Goal: Task Accomplishment & Management: Complete application form

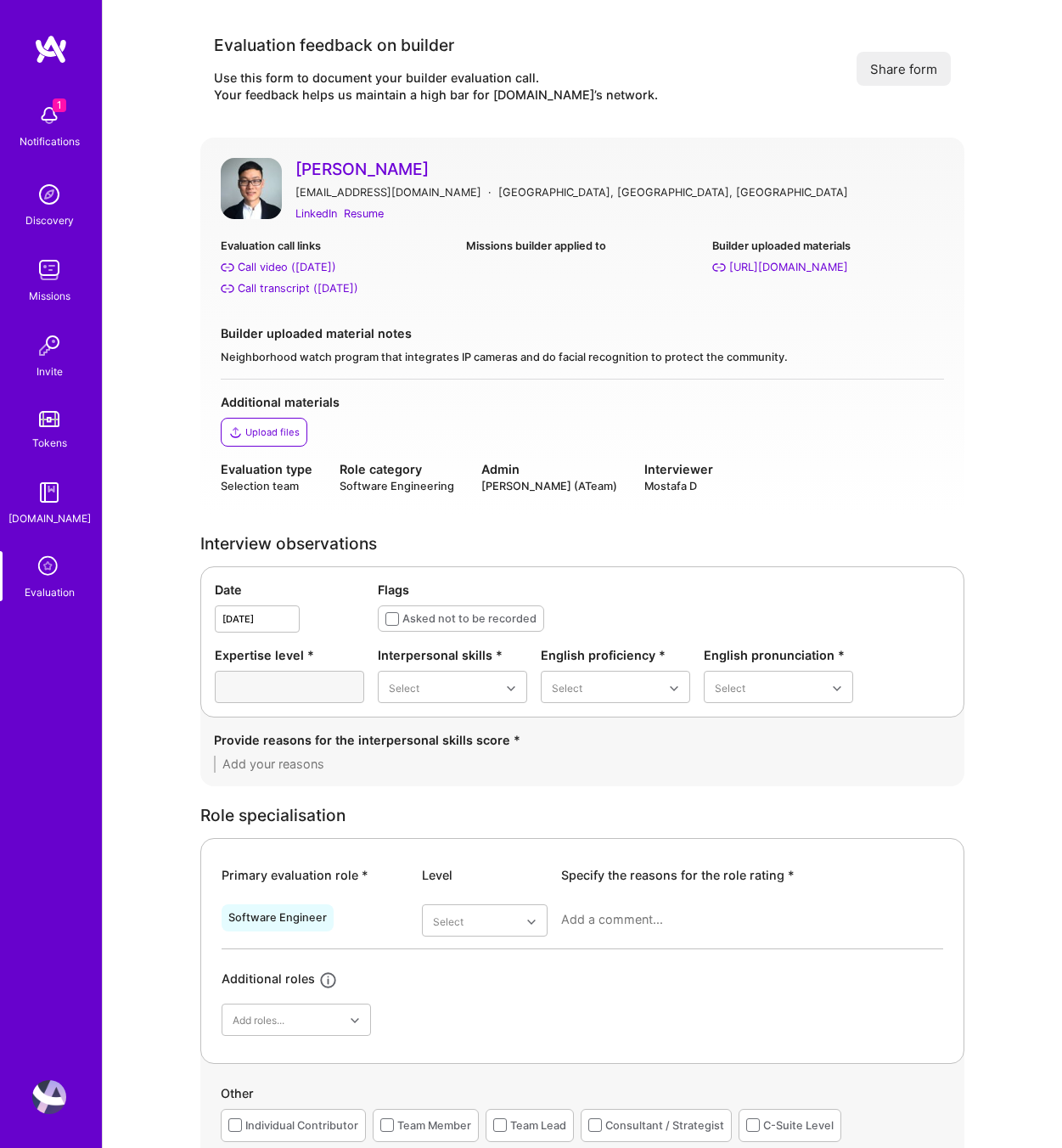
click at [38, 562] on icon at bounding box center [48, 567] width 32 height 32
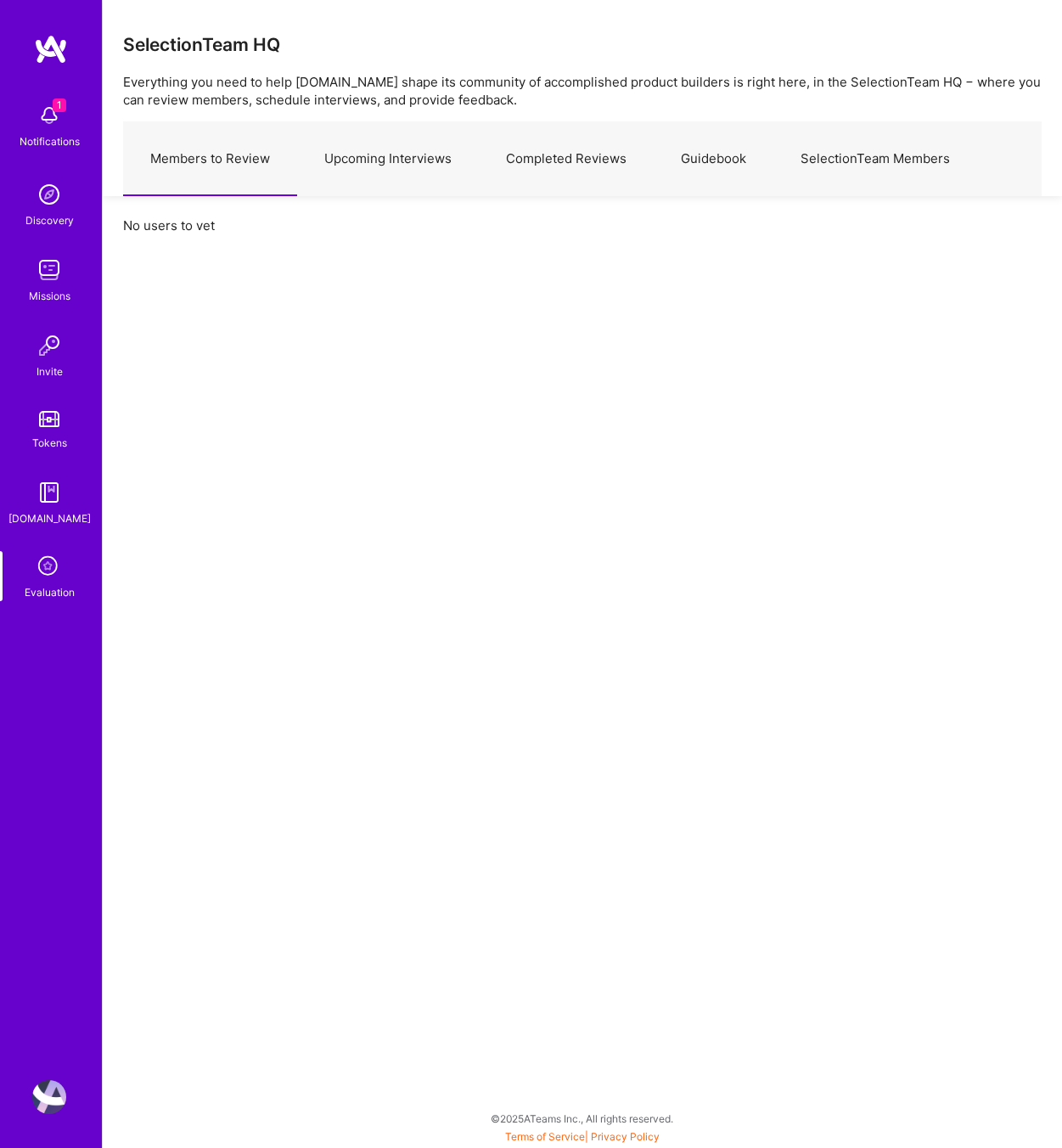
click at [402, 138] on link "Upcoming Interviews" at bounding box center [387, 158] width 182 height 74
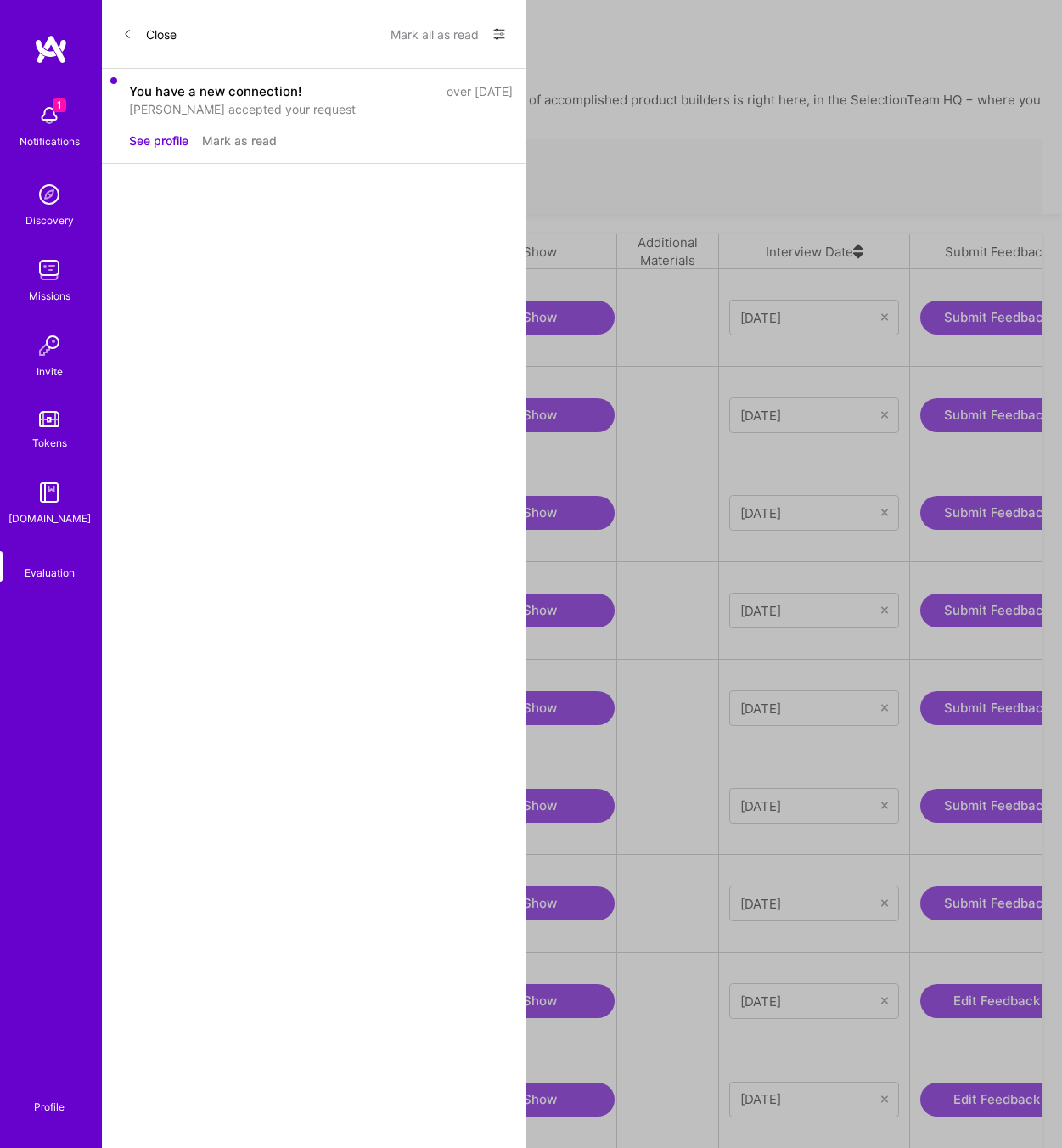
scroll to position [0, 211]
click at [138, 898] on icon "grid" at bounding box center [141, 904] width 13 height 13
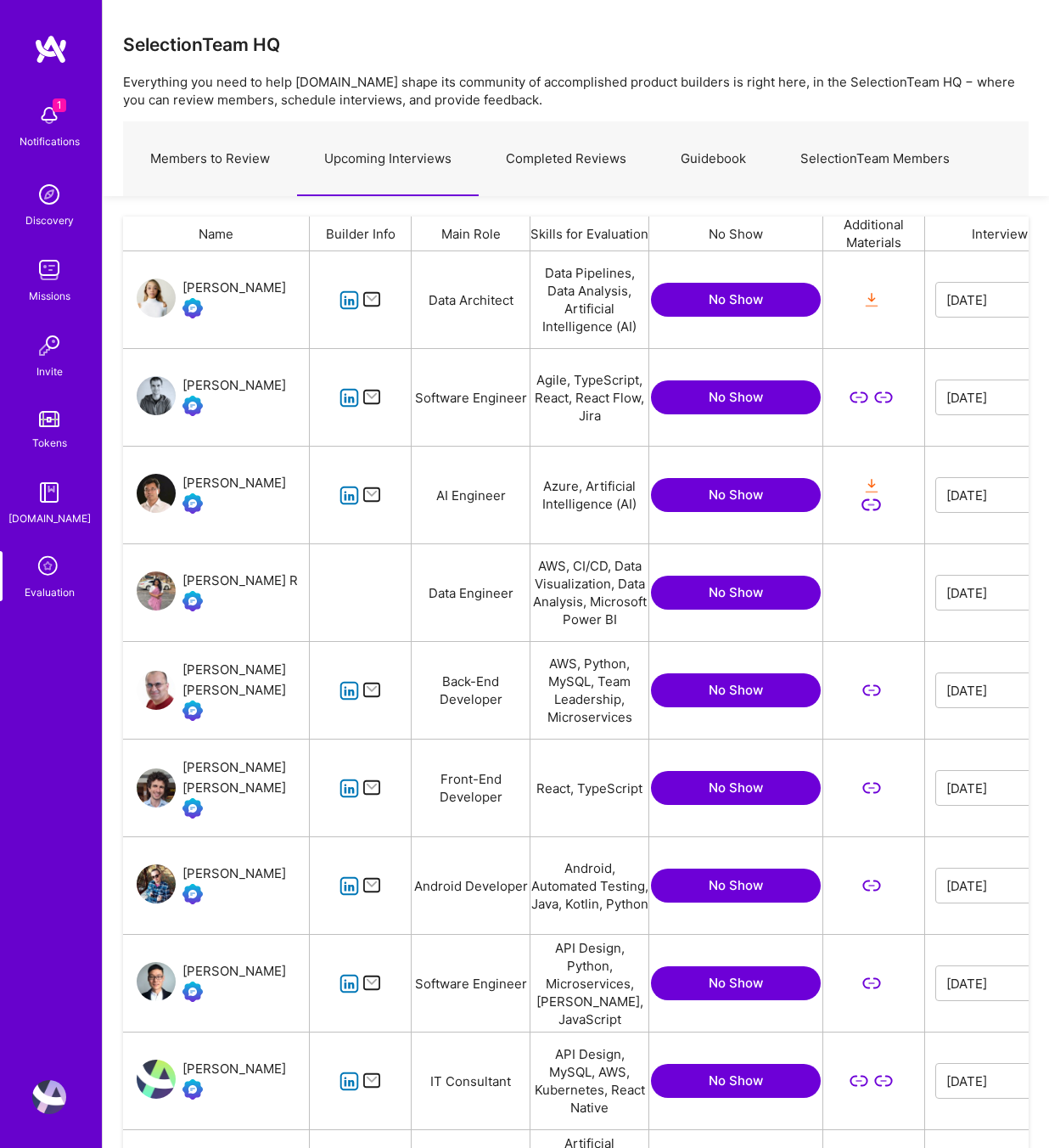
scroll to position [970, 905]
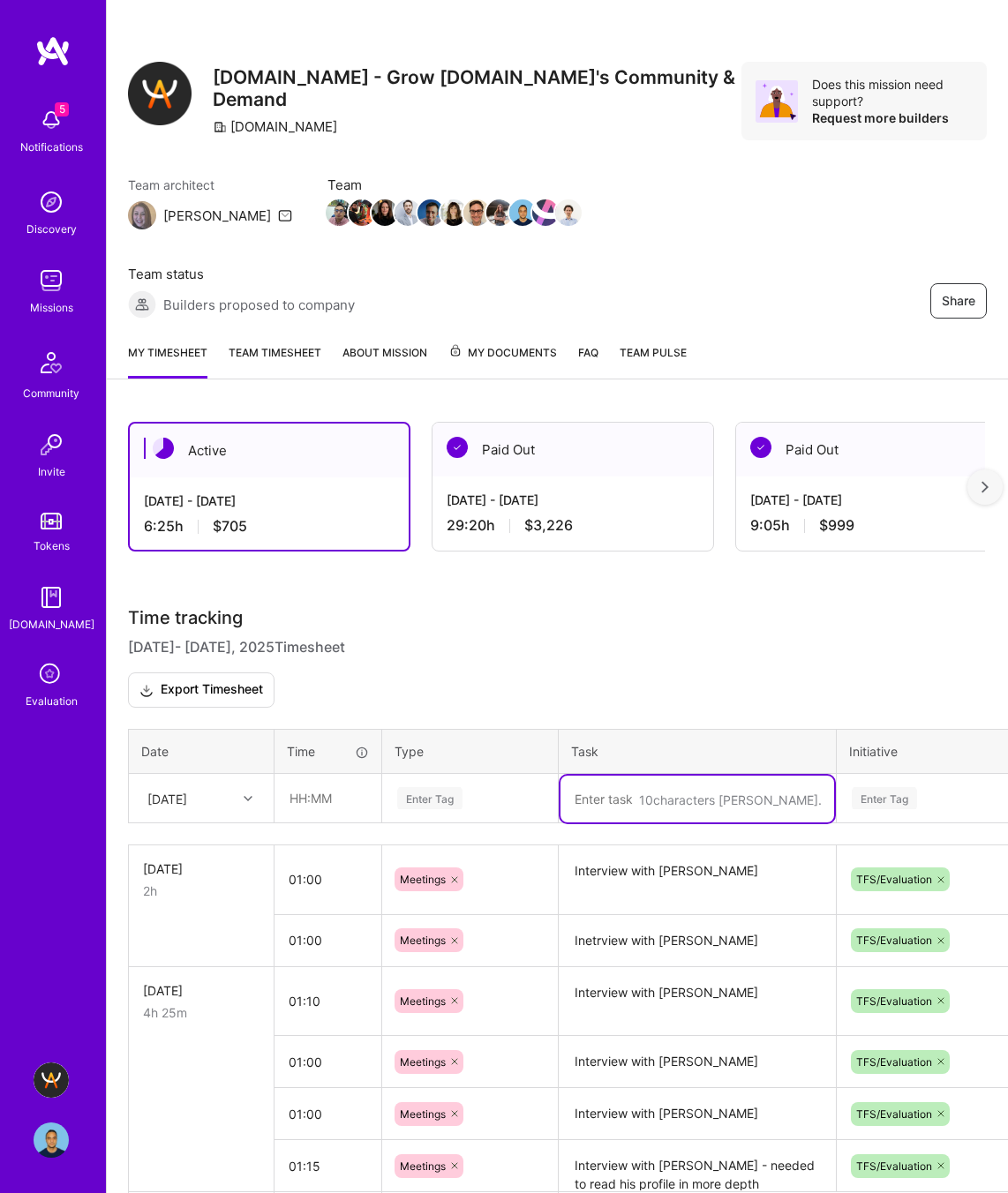
click at [601, 791] on textarea at bounding box center [697, 799] width 273 height 47
type textarea "Operation: 3 no shows an2 rescheduling - needed follow up"
click at [295, 791] on input "text" at bounding box center [327, 798] width 105 height 47
type input "01:00"
click at [302, 789] on input "01:00" at bounding box center [327, 798] width 105 height 47
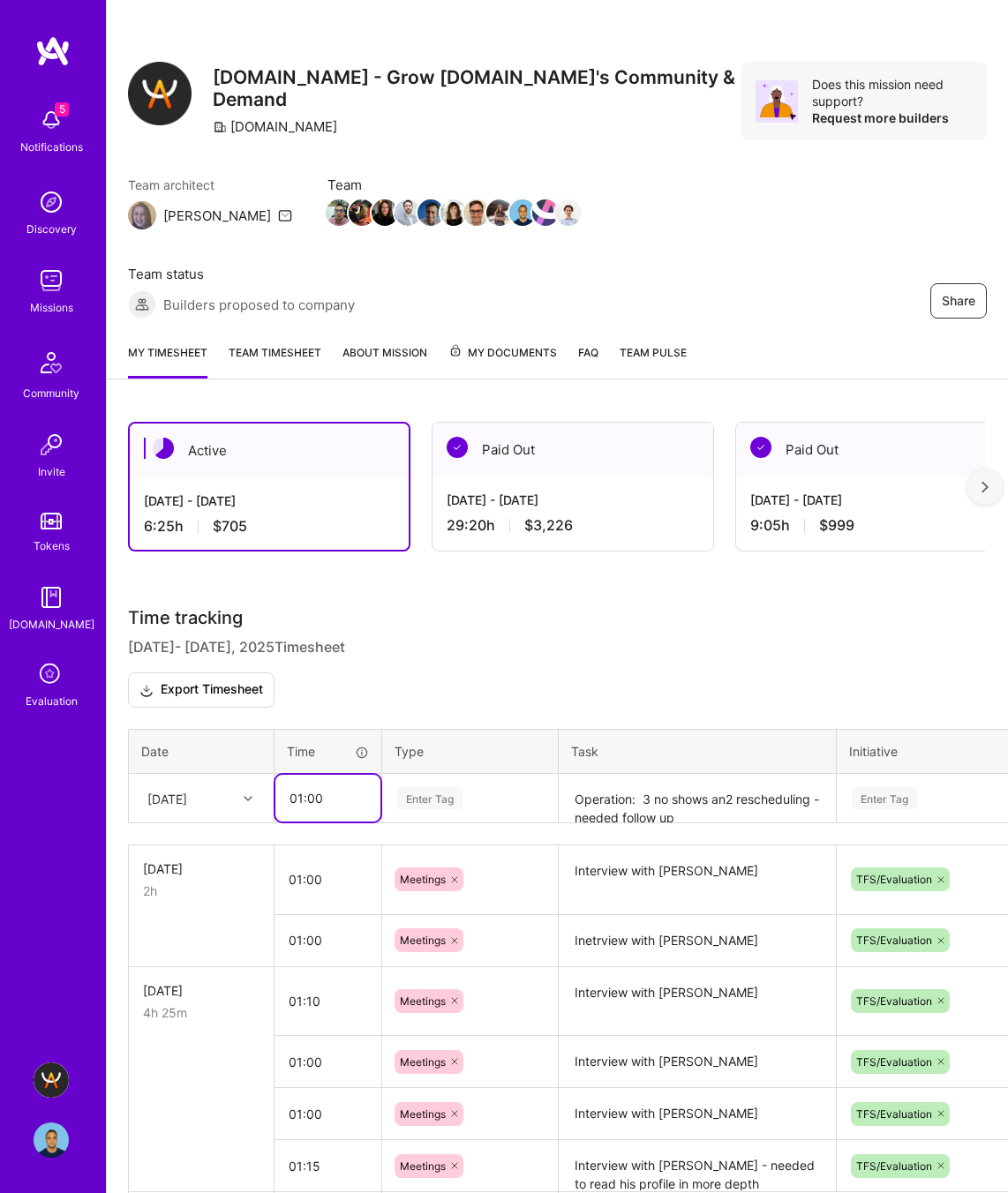
click at [373, 792] on input "01:00" at bounding box center [327, 798] width 105 height 47
click at [389, 788] on div "Enter Tag" at bounding box center [469, 798] width 174 height 46
type input "other"
click at [444, 841] on div "Other" at bounding box center [469, 856] width 174 height 41
click at [890, 784] on div "Enter Tag" at bounding box center [884, 797] width 66 height 27
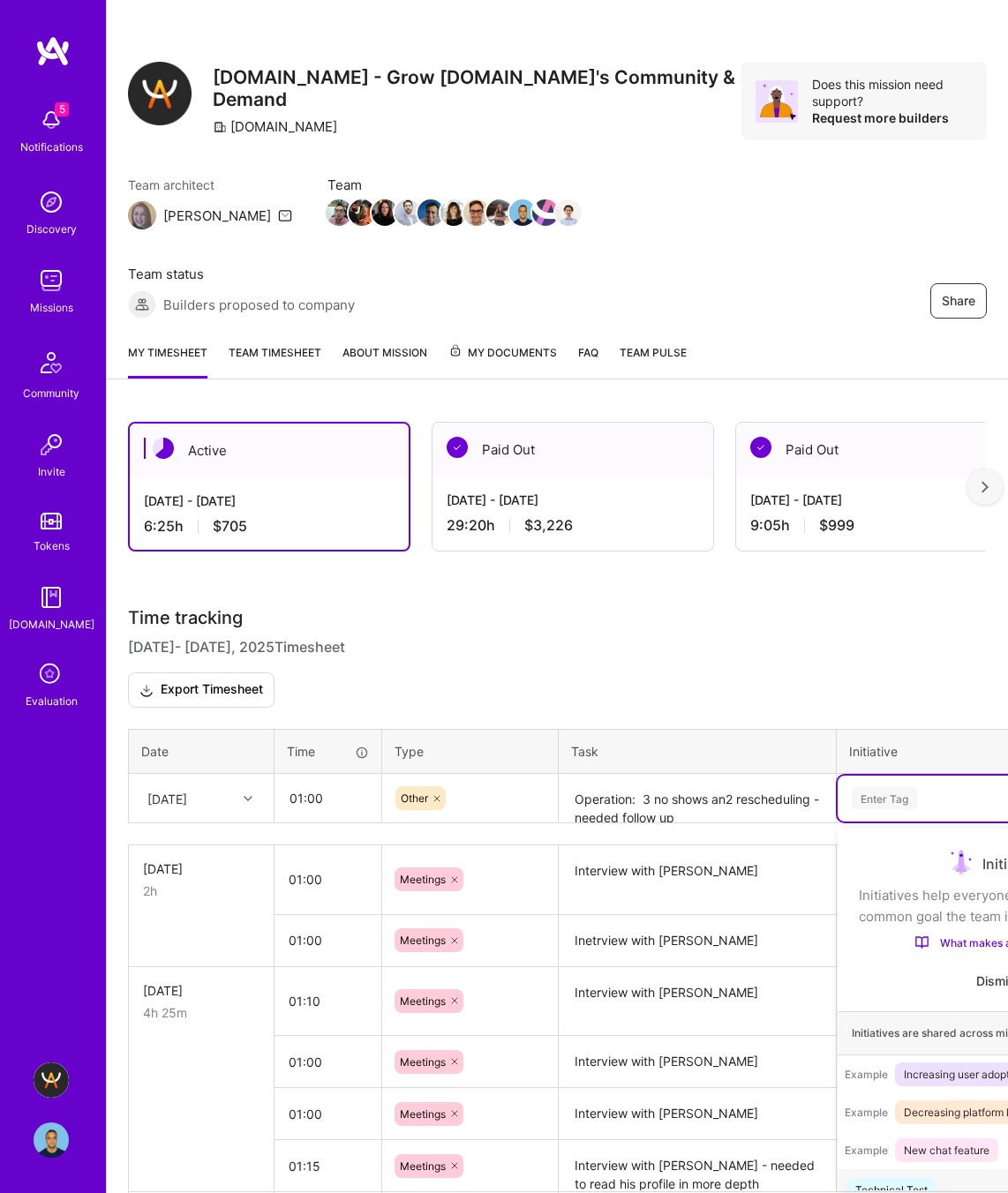
scroll to position [29, 0]
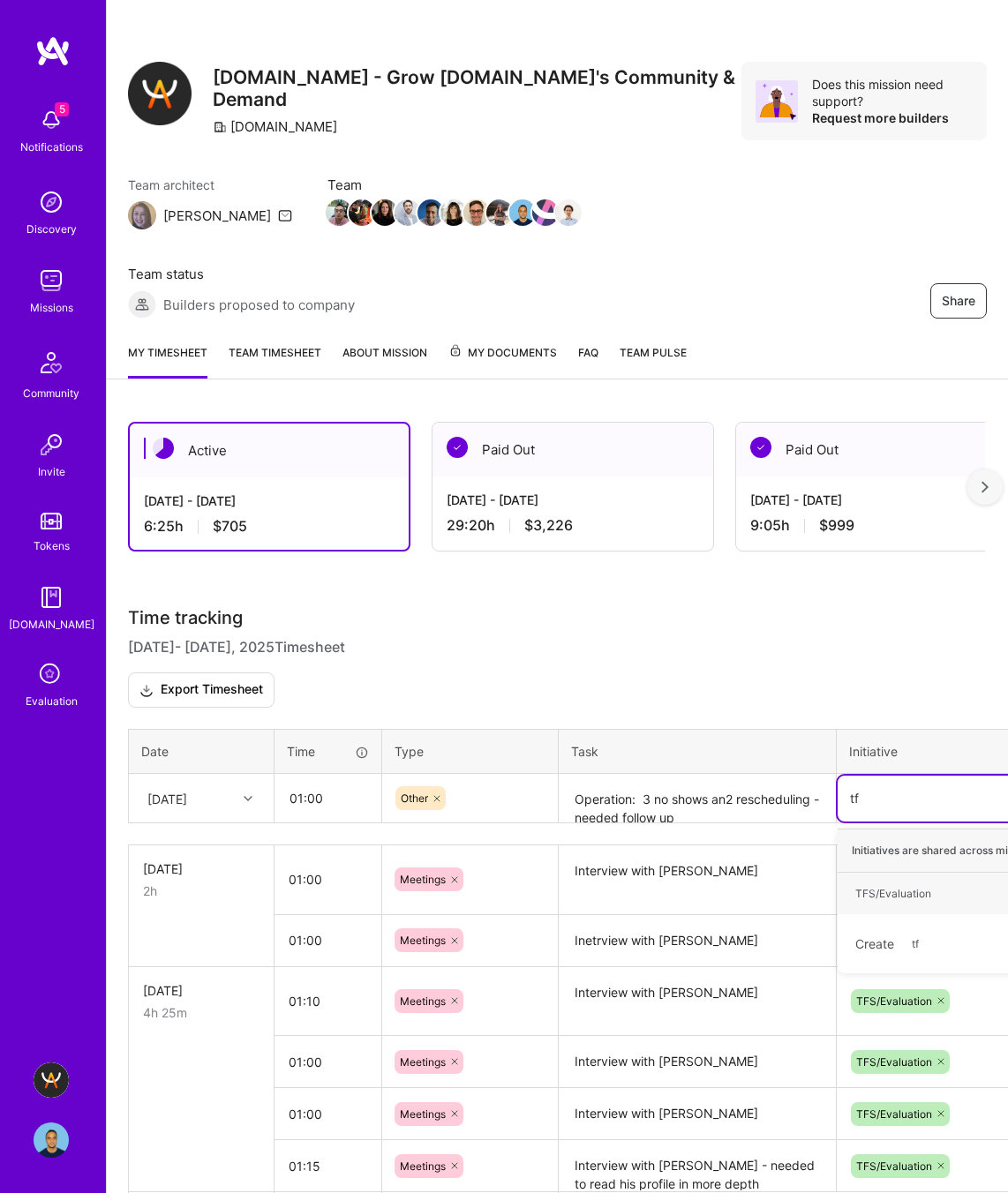
type input "tfs"
click at [914, 885] on div "TFS/Evaluation" at bounding box center [893, 893] width 76 height 19
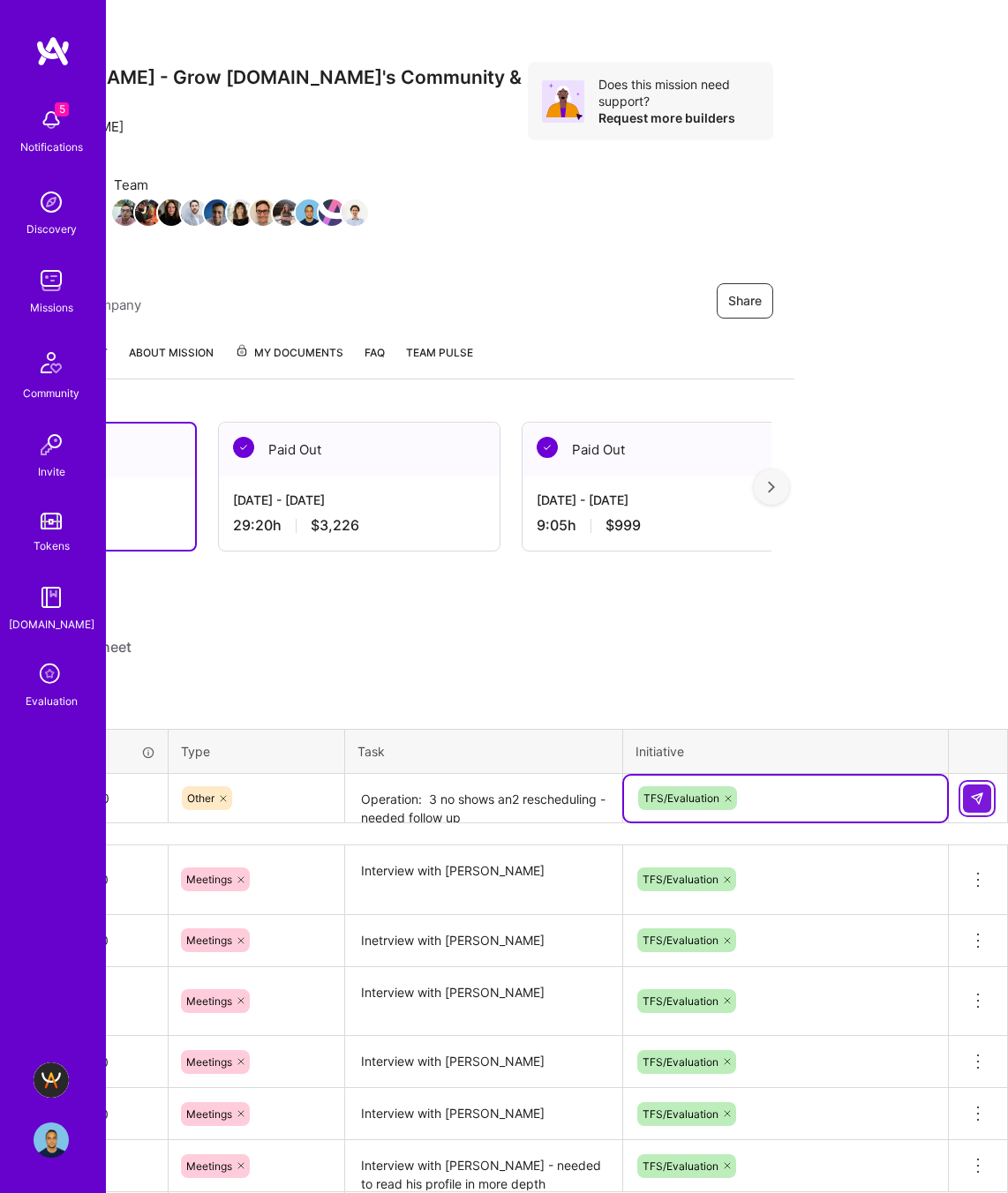
click at [988, 789] on button at bounding box center [977, 797] width 28 height 28
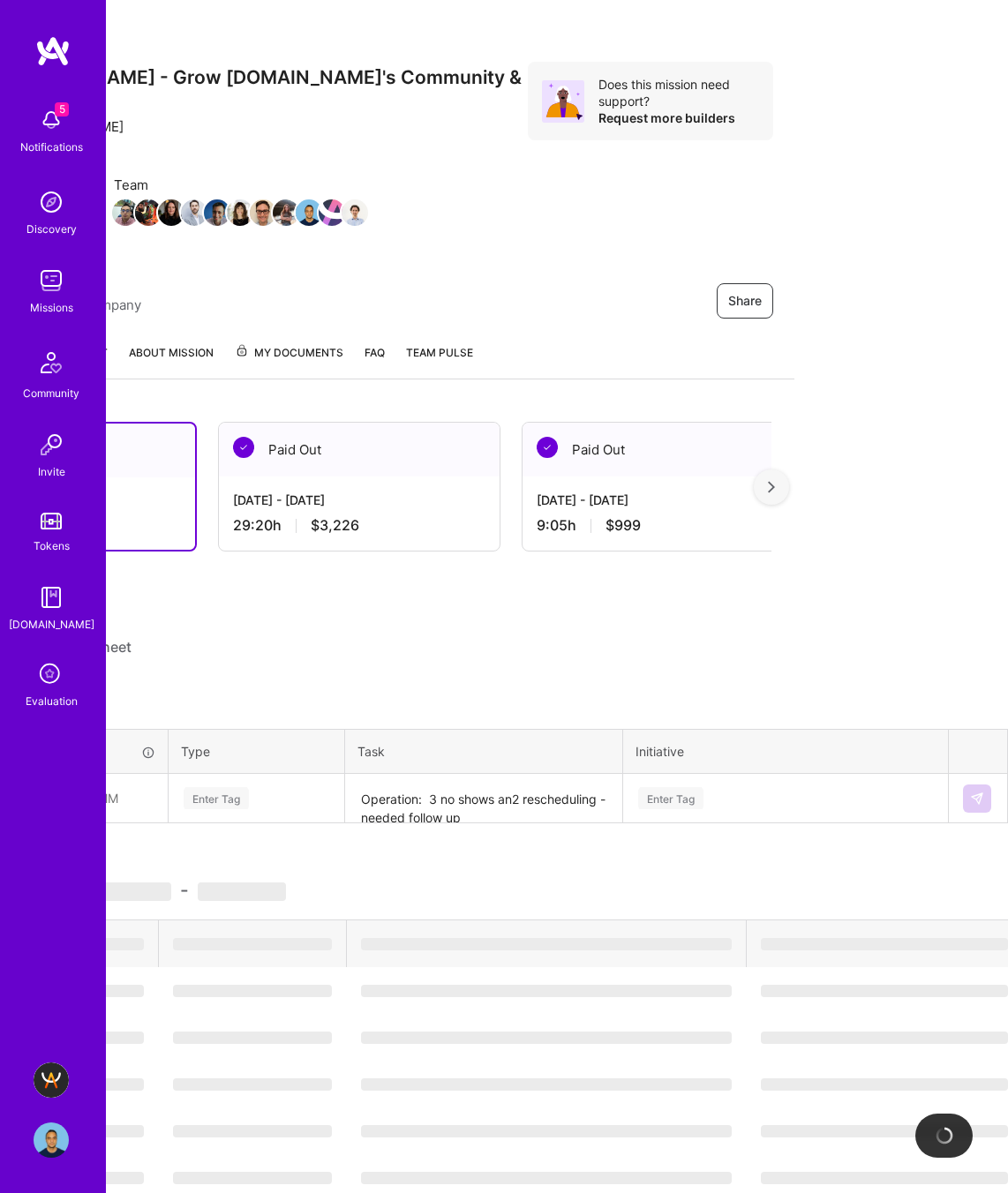
scroll to position [0, 0]
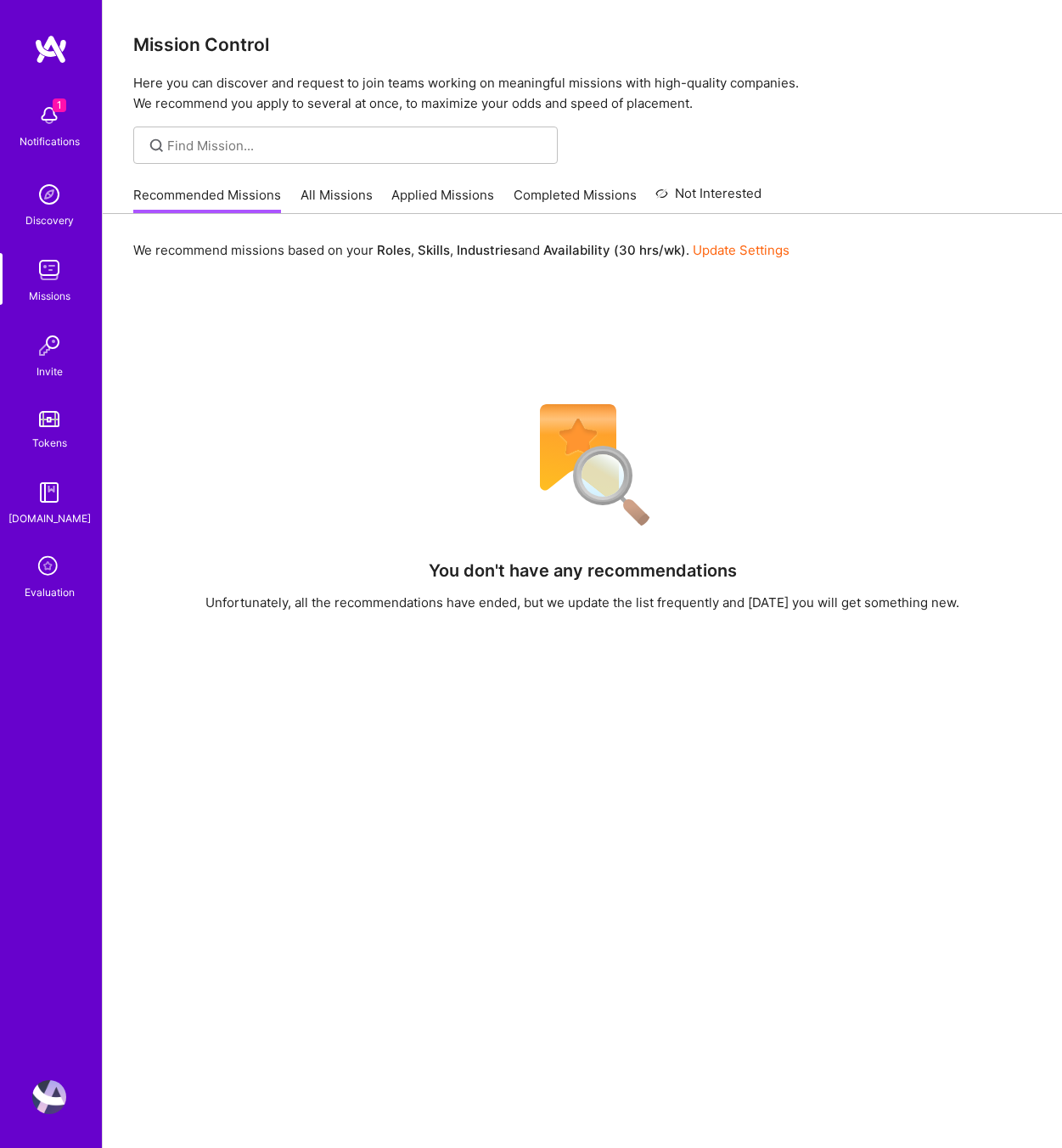
click at [61, 558] on icon at bounding box center [48, 567] width 32 height 32
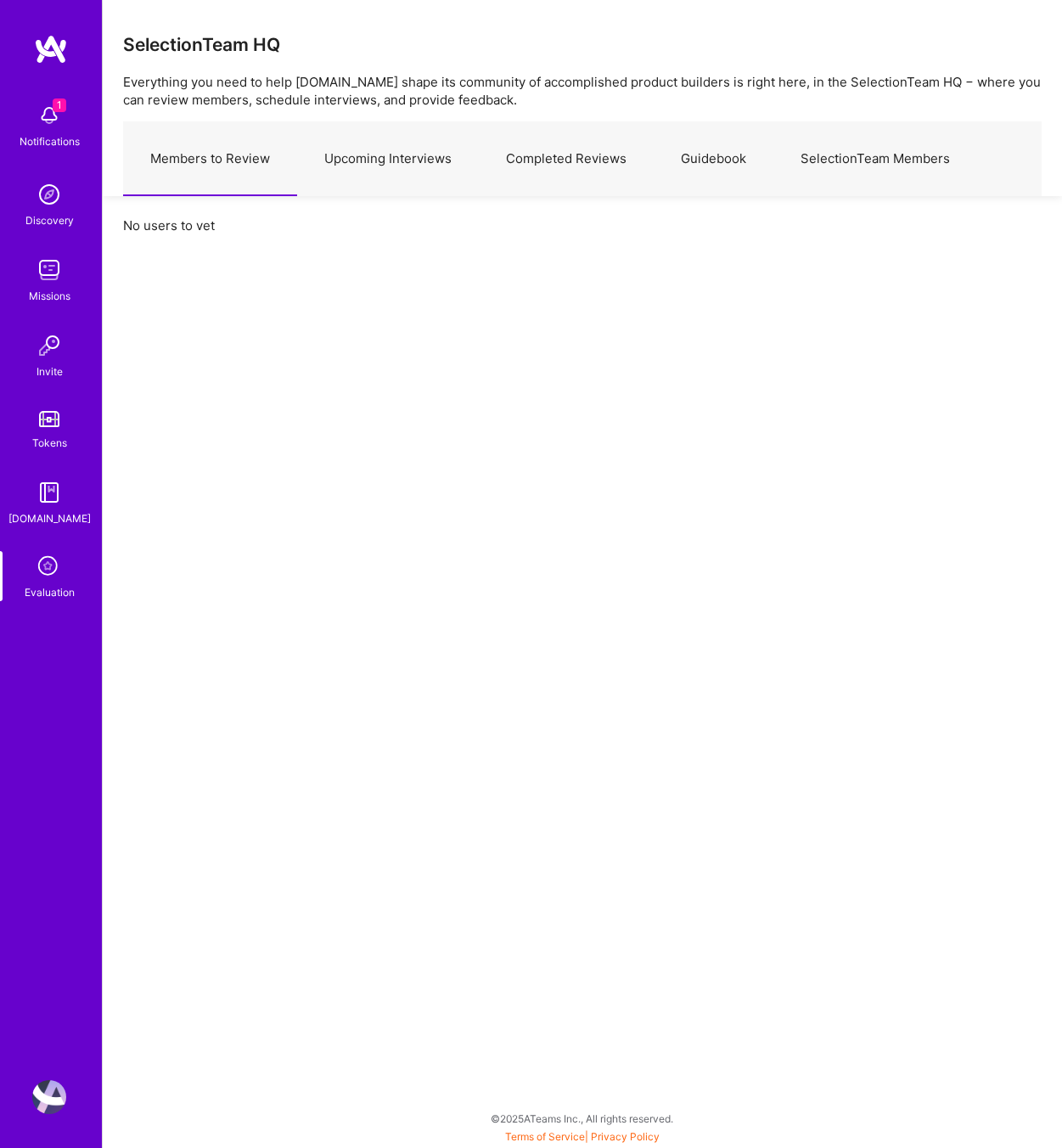
click at [379, 148] on link "Upcoming Interviews" at bounding box center [387, 158] width 182 height 74
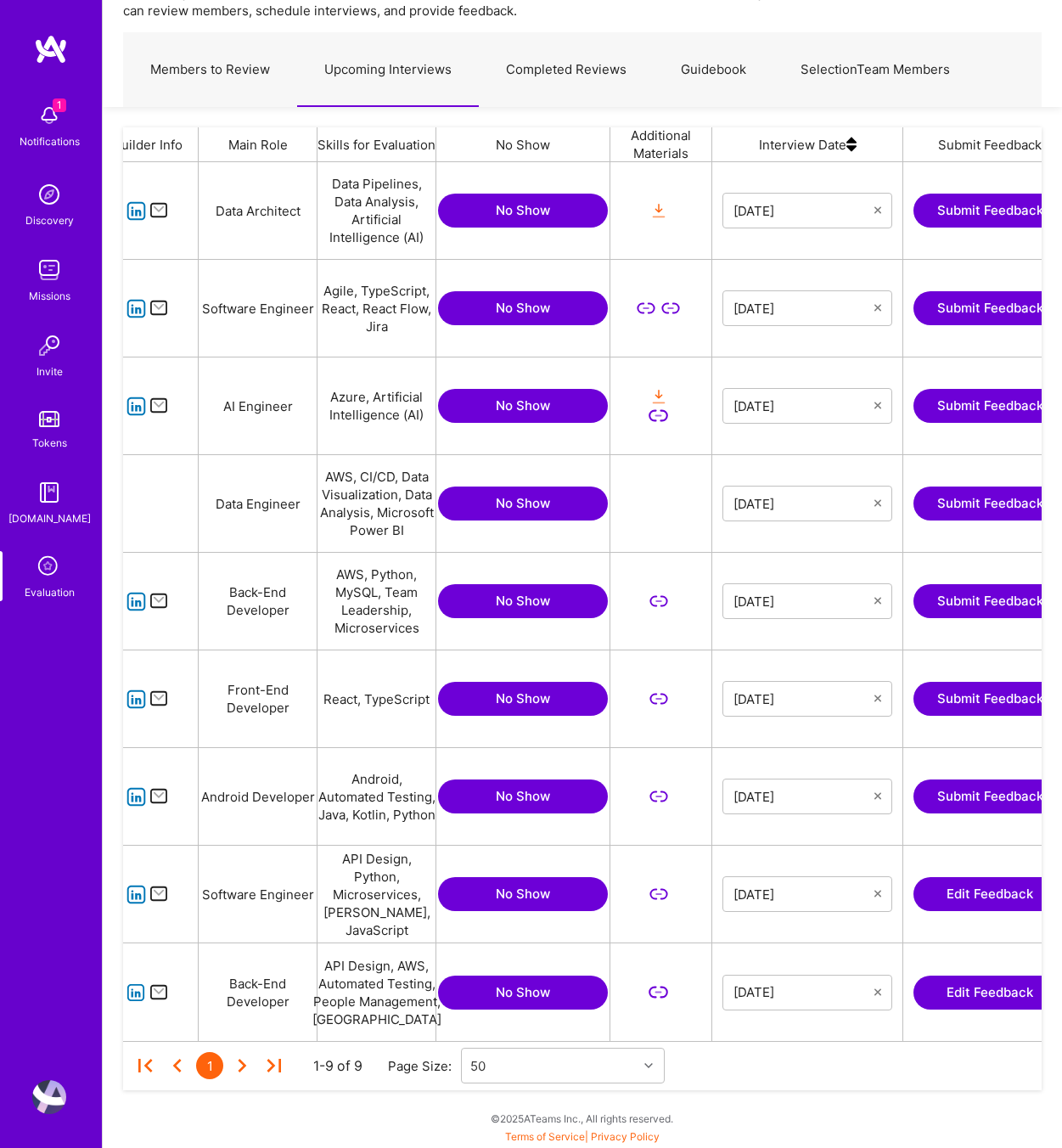
scroll to position [0, 218]
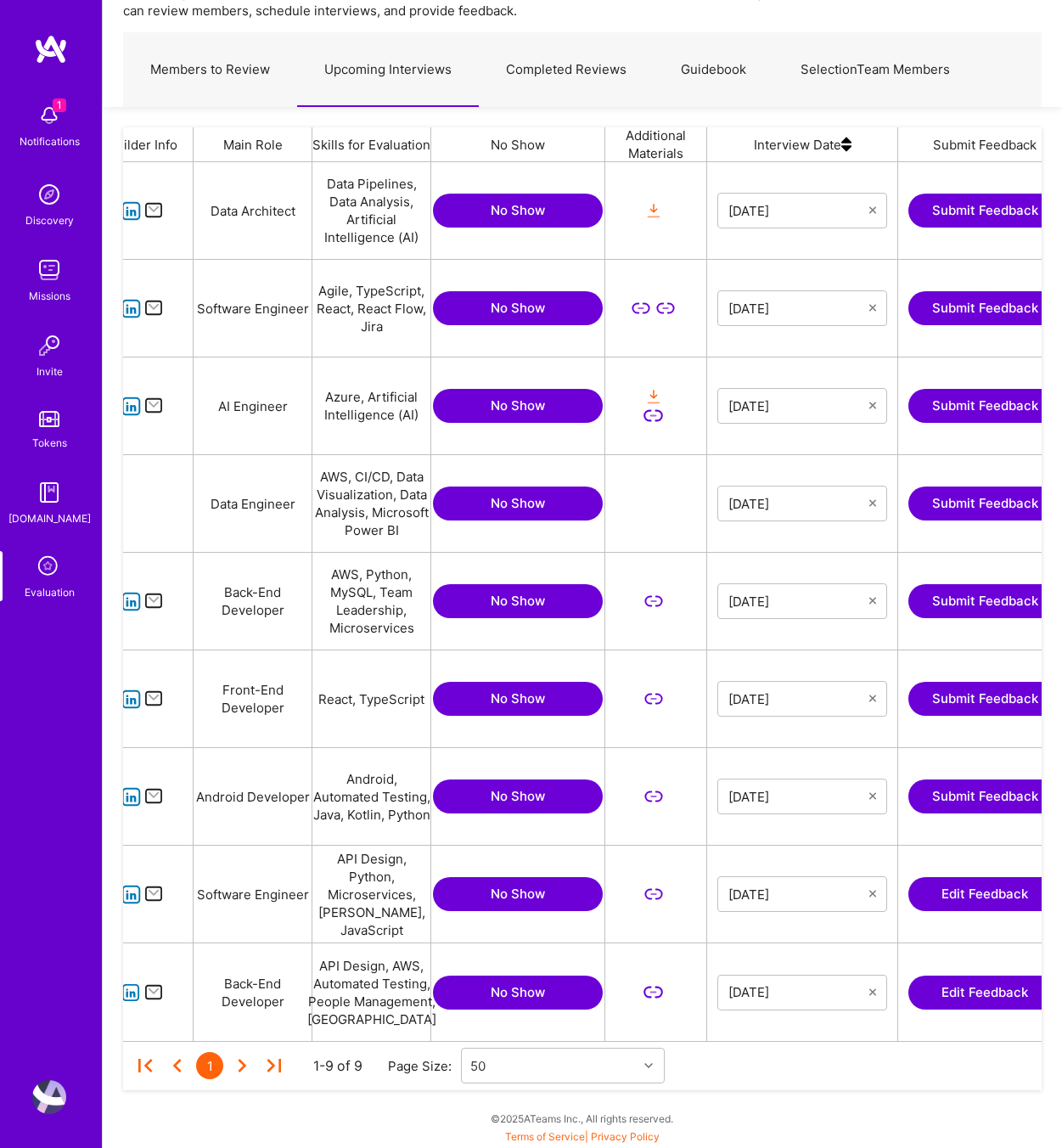
click at [969, 790] on button "Submit Feedback" at bounding box center [984, 796] width 153 height 34
